Goal: Information Seeking & Learning: Understand process/instructions

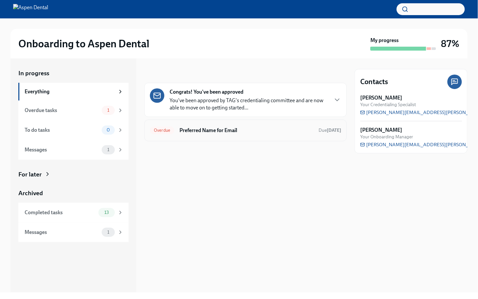
click at [247, 128] on h6 "Preferred Name for Email" at bounding box center [247, 130] width 134 height 7
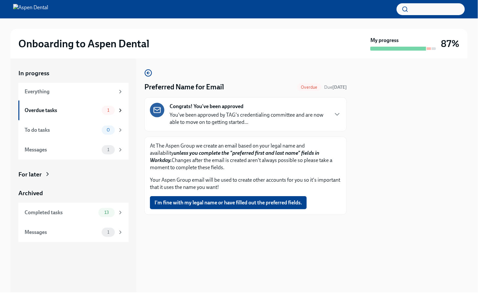
click at [331, 115] on div "Congrats! You've been approved You've been approved by TAG's credentialing comm…" at bounding box center [245, 114] width 191 height 23
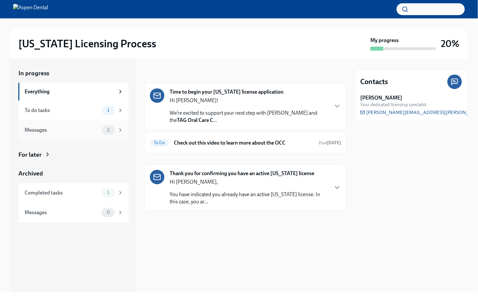
click at [105, 132] on span "2" at bounding box center [108, 129] width 10 height 5
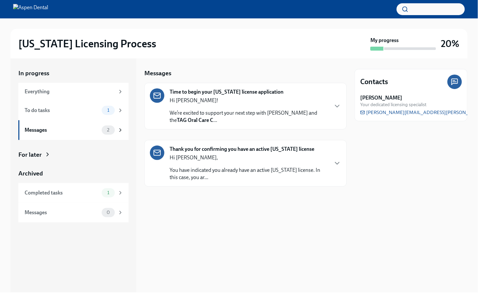
click at [251, 148] on strong "Thank you for confirming you have an active [US_STATE] license" at bounding box center [242, 148] width 145 height 7
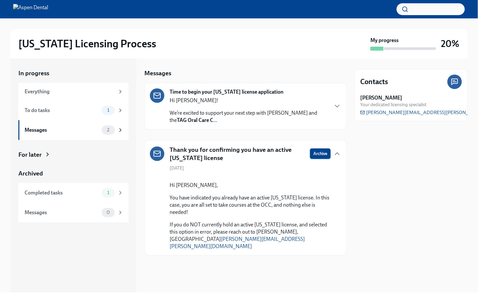
click at [316, 152] on span "Archive" at bounding box center [320, 153] width 14 height 7
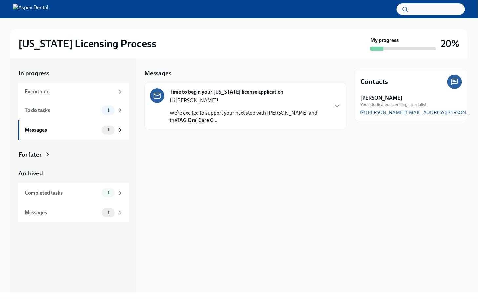
click at [240, 111] on p "We’re excited to support your next step with Aspen Dental and the TAG Oral Care…" at bounding box center [249, 116] width 159 height 14
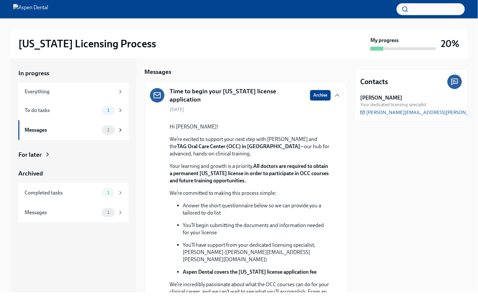
scroll to position [0, 0]
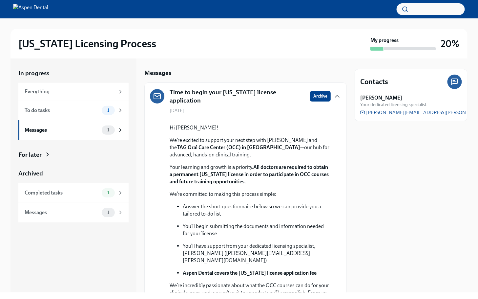
click at [260, 119] on button "Zoom image" at bounding box center [250, 119] width 161 height 0
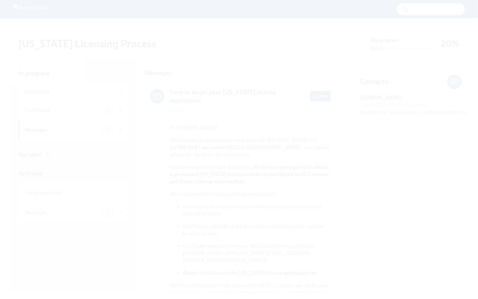
click at [260, 145] on button "Unzoom image" at bounding box center [239, 149] width 478 height 299
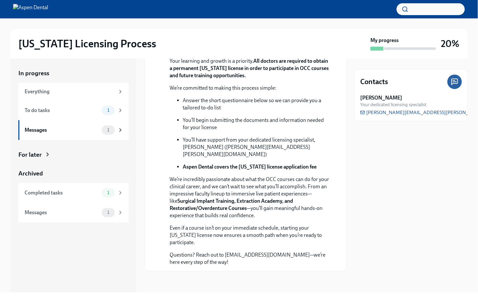
scroll to position [132, 0]
drag, startPoint x: 250, startPoint y: 266, endPoint x: 245, endPoint y: 172, distance: 94.3
click at [245, 172] on div "Time to begin your [US_STATE] license application Archive [DATE] Hi [PERSON_NAM…" at bounding box center [245, 123] width 203 height 295
click at [176, 170] on ul "Answer the short questionnaire below so we can provide you a tailored to-do lis…" at bounding box center [250, 134] width 161 height 74
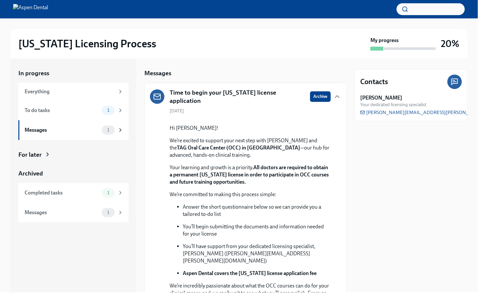
click at [256, 119] on button "Zoom image" at bounding box center [250, 119] width 161 height 0
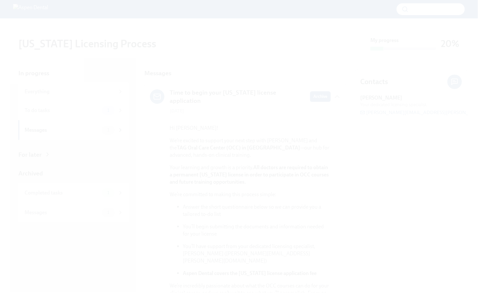
click at [303, 84] on button "Unzoom image" at bounding box center [239, 149] width 478 height 299
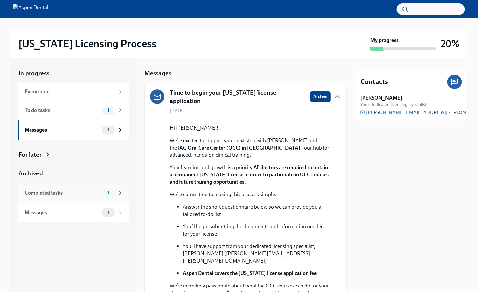
click at [91, 192] on div "Completed tasks" at bounding box center [62, 192] width 75 height 7
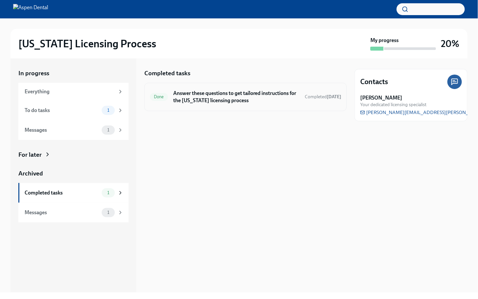
click at [225, 95] on h6 "Answer these questions to get tailored instructions for the [US_STATE] licensin…" at bounding box center [236, 97] width 126 height 14
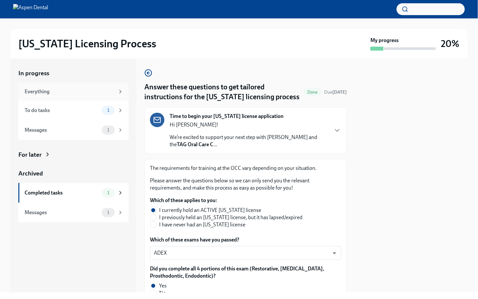
click at [78, 92] on div "Everything" at bounding box center [70, 91] width 90 height 7
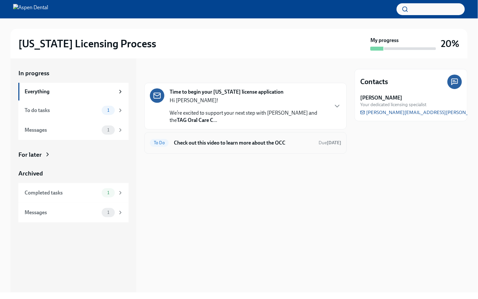
click at [222, 142] on h6 "Check out this video to learn more about the OCC" at bounding box center [244, 142] width 140 height 7
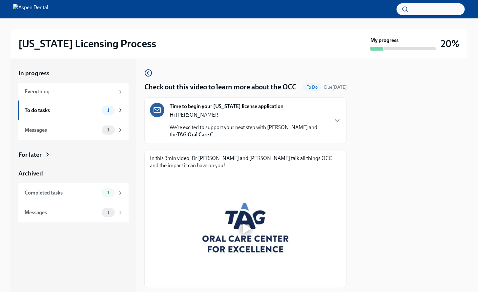
click at [246, 234] on div at bounding box center [247, 228] width 9 height 11
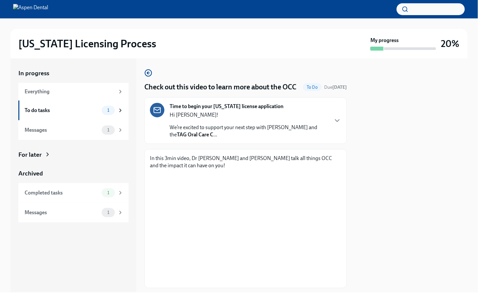
scroll to position [22, 0]
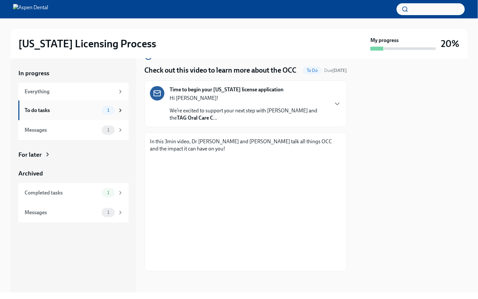
click at [89, 103] on div "To do tasks 1" at bounding box center [73, 110] width 110 height 20
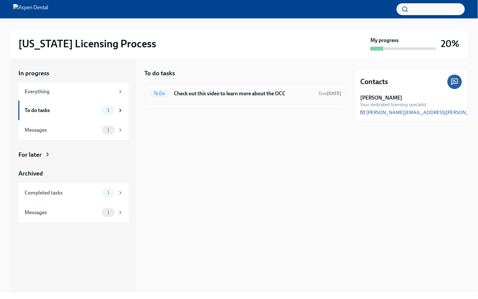
click at [210, 92] on h6 "Check out this video to learn more about the OCC" at bounding box center [244, 93] width 140 height 7
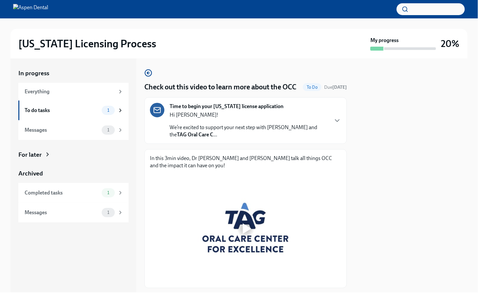
scroll to position [32, 0]
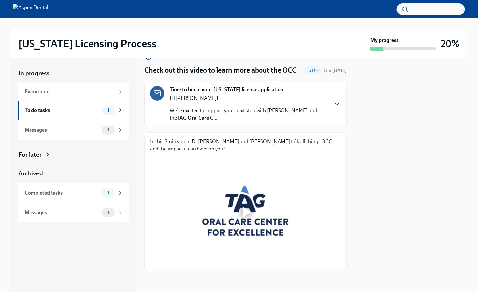
click at [334, 100] on icon "button" at bounding box center [338, 104] width 8 height 8
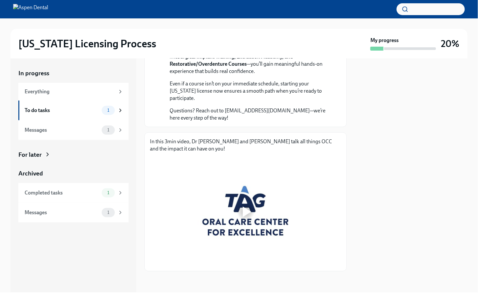
scroll to position [306, 0]
click at [251, 214] on div at bounding box center [246, 212] width 192 height 108
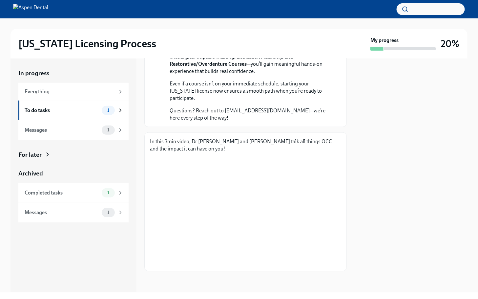
click at [110, 41] on h2 "[US_STATE] Licensing Process" at bounding box center [87, 43] width 138 height 13
click at [420, 47] on div at bounding box center [410, 48] width 52 height 3
